Goal: Obtain resource: Download file/media

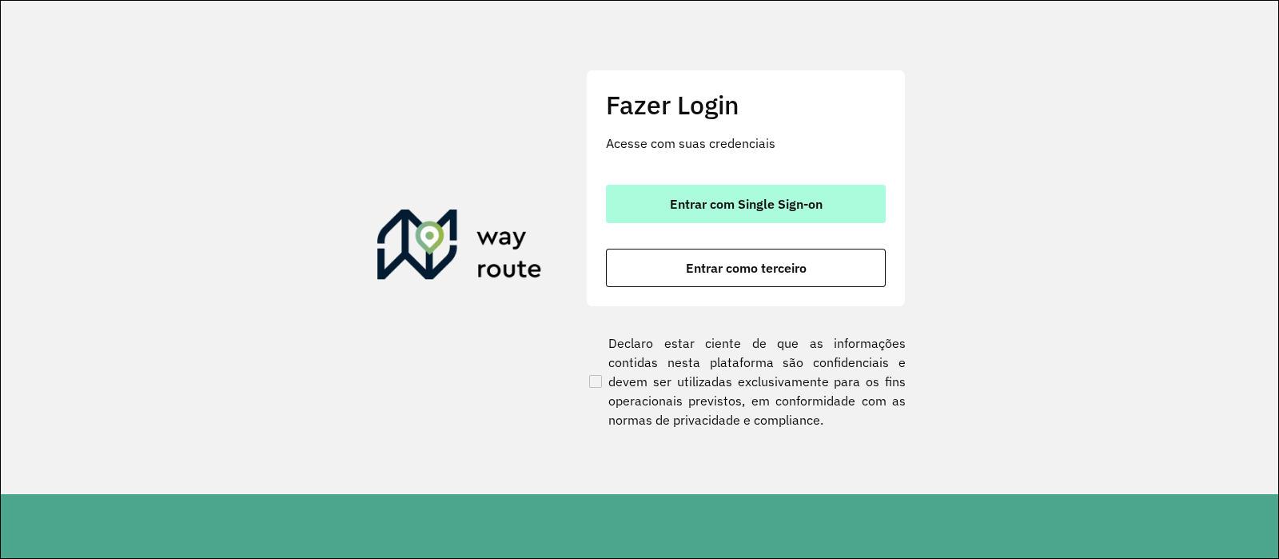
click at [766, 216] on button "Entrar com Single Sign-on" at bounding box center [746, 204] width 280 height 38
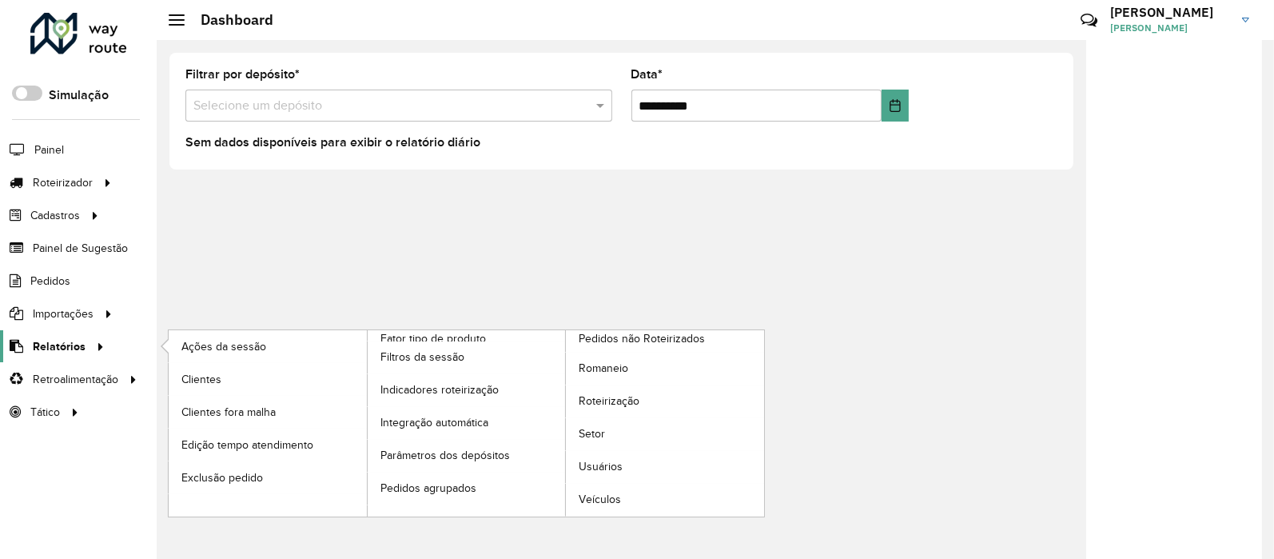
click at [99, 349] on icon at bounding box center [98, 345] width 14 height 24
click at [213, 365] on link "Clientes" at bounding box center [268, 379] width 198 height 32
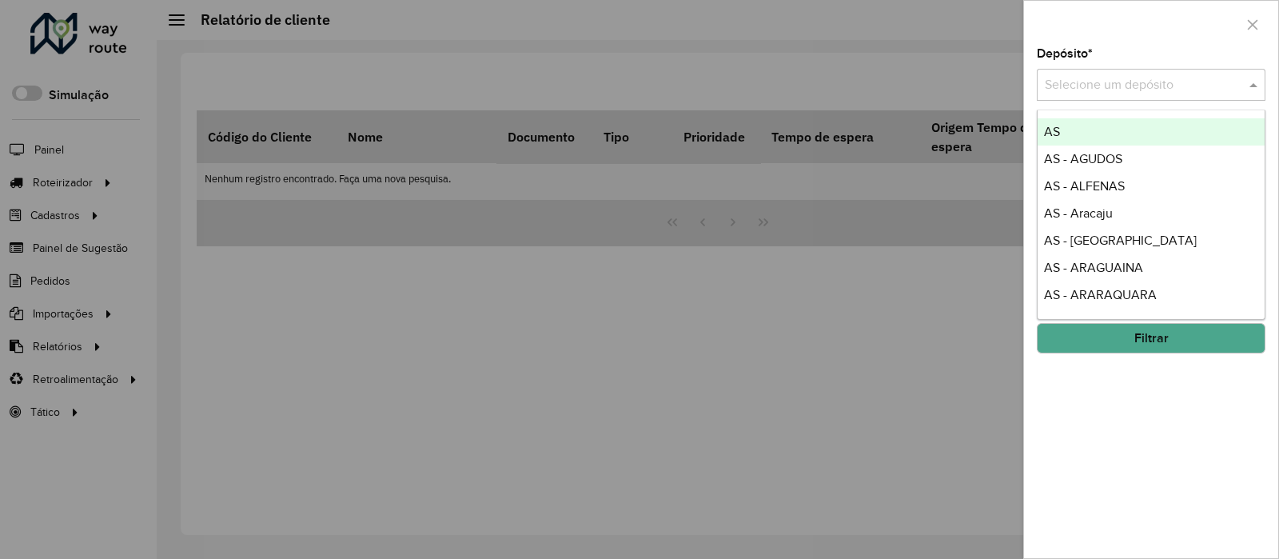
click at [1133, 94] on input "text" at bounding box center [1135, 85] width 181 height 19
type input "***"
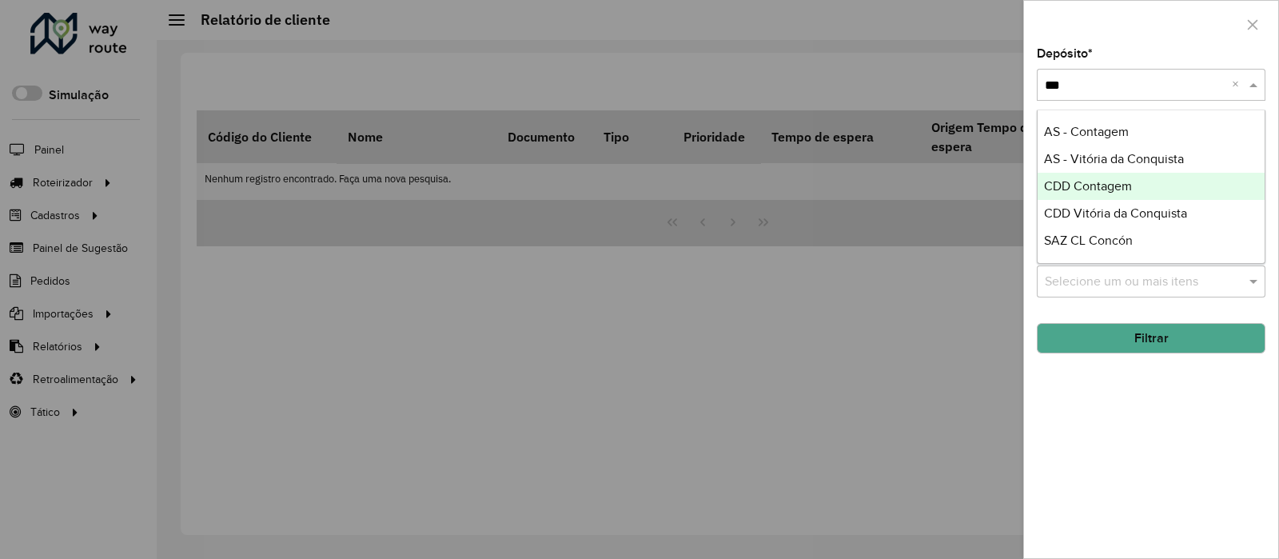
click at [1187, 180] on div "CDD Contagem" at bounding box center [1151, 186] width 227 height 27
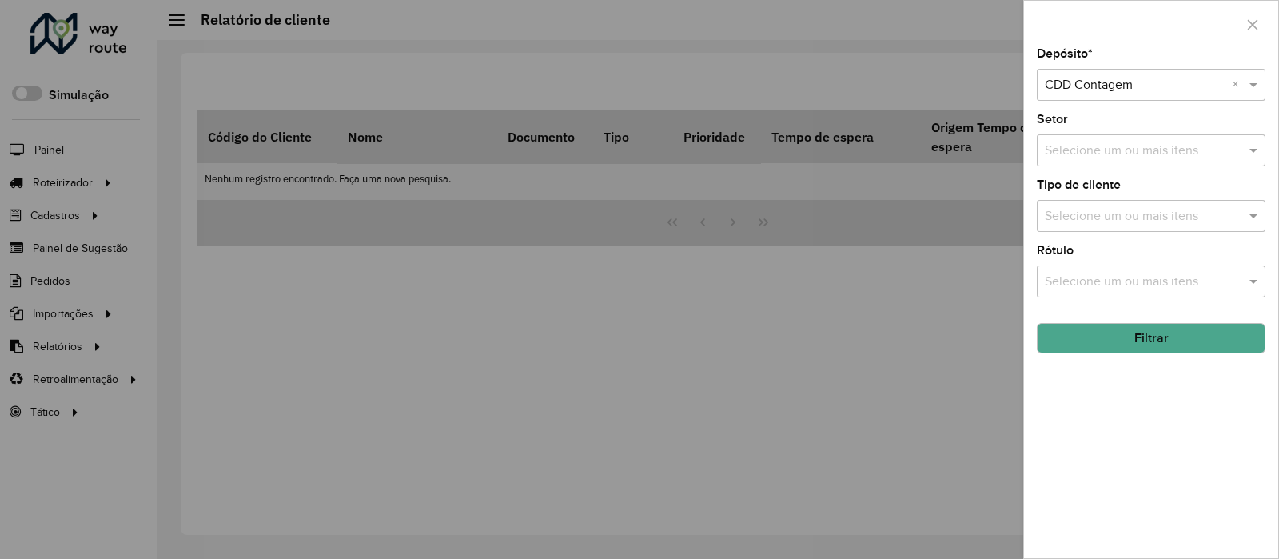
click at [1158, 342] on button "Filtrar" at bounding box center [1151, 338] width 229 height 30
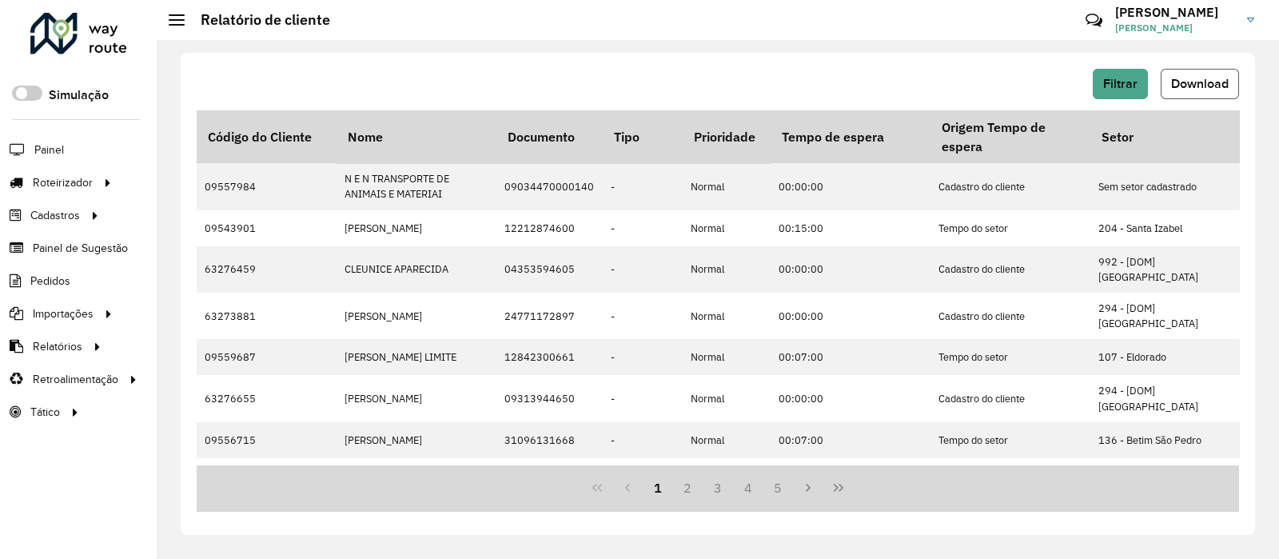
click at [1192, 70] on button "Download" at bounding box center [1200, 84] width 78 height 30
